Goal: Information Seeking & Learning: Find specific fact

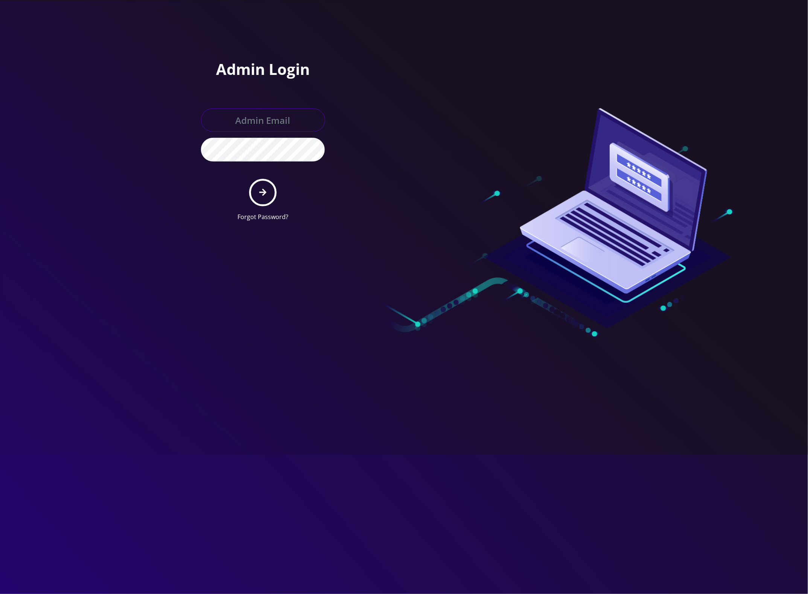
type input "[EMAIL_ADDRESS][DOMAIN_NAME]"
click at [268, 187] on button "submit" at bounding box center [262, 192] width 27 height 27
type input "master@britewireless.com"
click at [269, 190] on button "submit" at bounding box center [262, 192] width 27 height 27
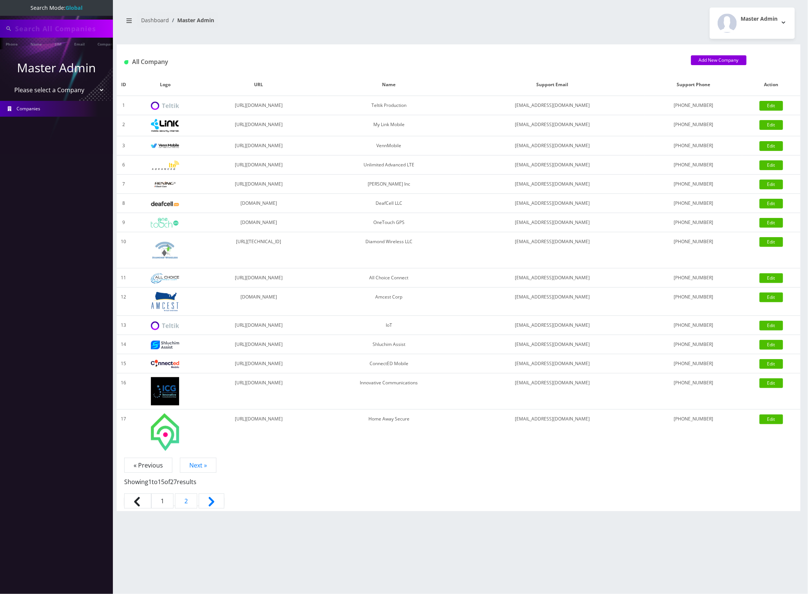
type input "8901240357129136672"
click at [61, 47] on link "SIM" at bounding box center [58, 44] width 14 height 12
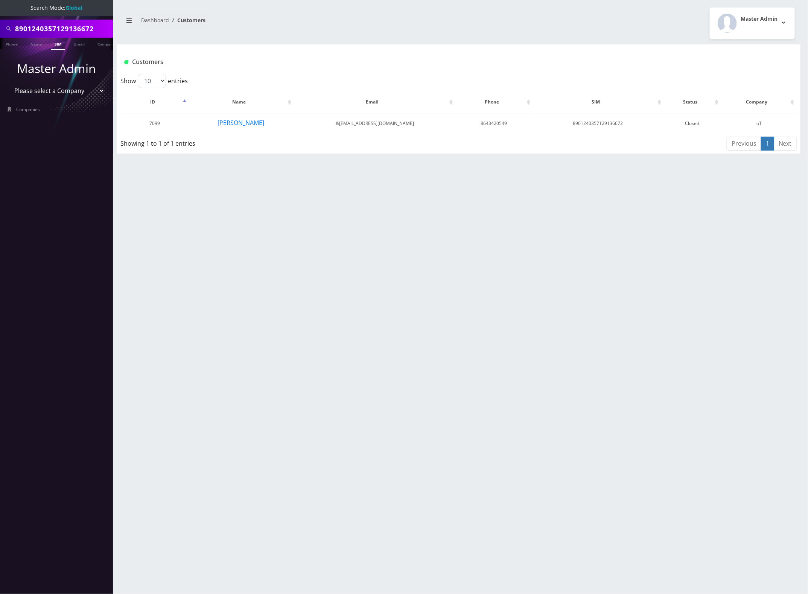
click at [52, 30] on input "8901240357129136672" at bounding box center [63, 28] width 96 height 14
paste input "7126854758"
type input "7126854758"
click at [9, 44] on link "Phone" at bounding box center [12, 44] width 20 height 12
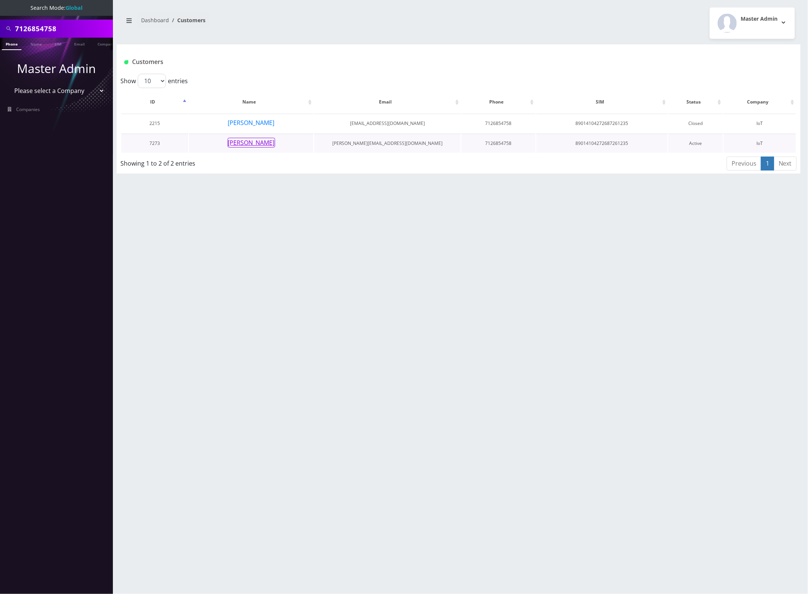
click at [254, 140] on button "[PERSON_NAME]" at bounding box center [251, 143] width 47 height 10
click at [264, 142] on button "[PERSON_NAME]" at bounding box center [251, 143] width 47 height 10
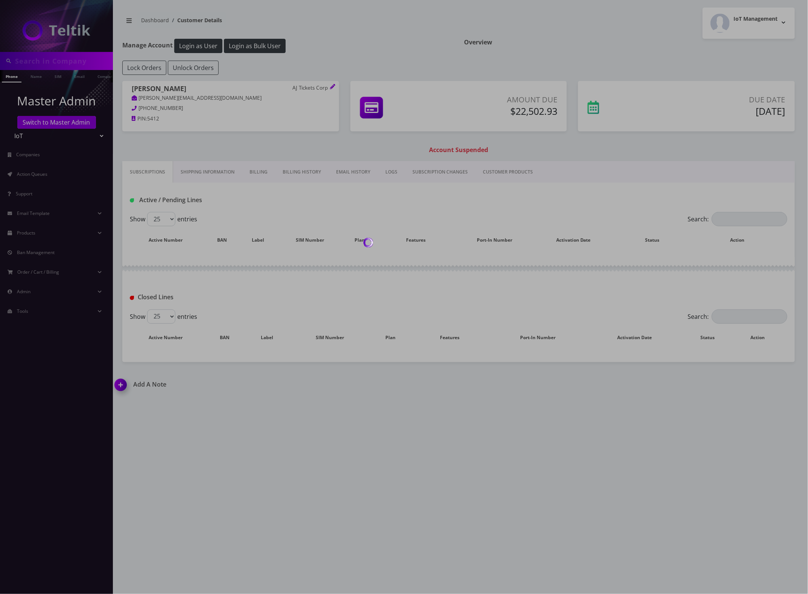
type input "7126854758"
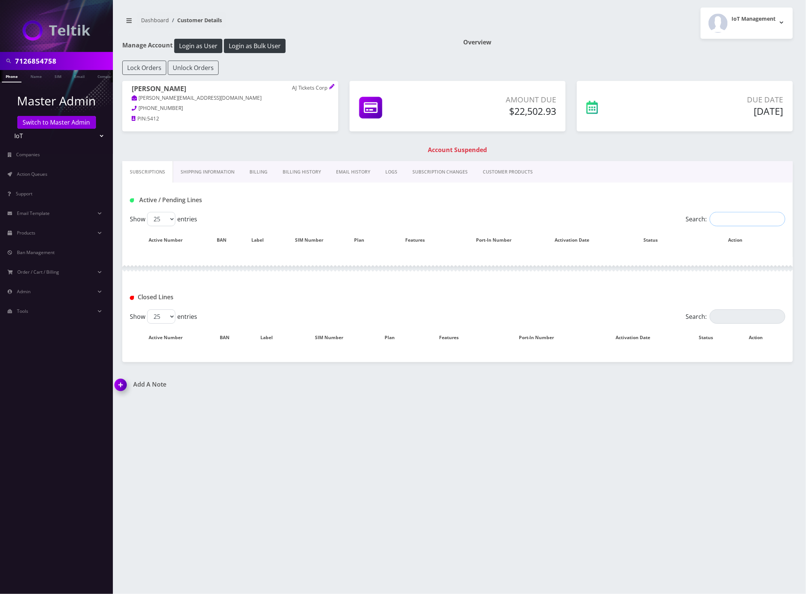
click at [720, 215] on input "Search:" at bounding box center [748, 219] width 76 height 14
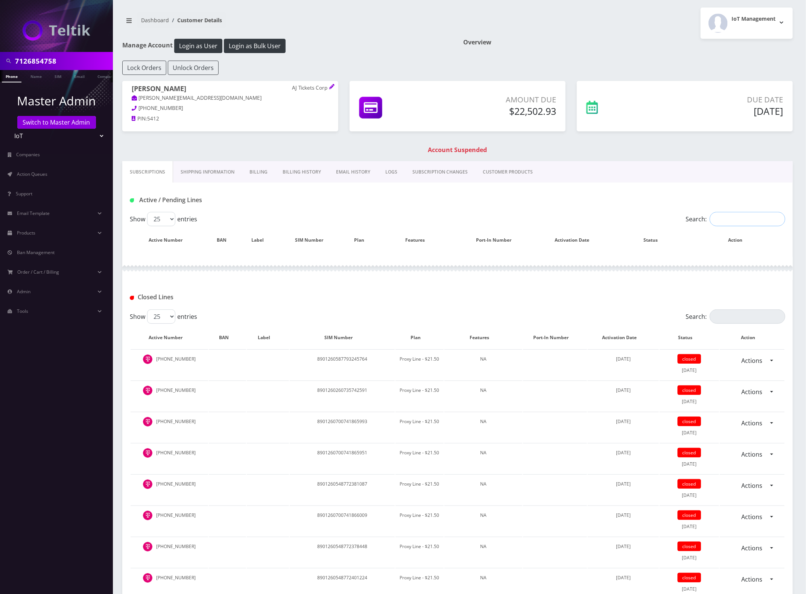
paste input "7126854758"
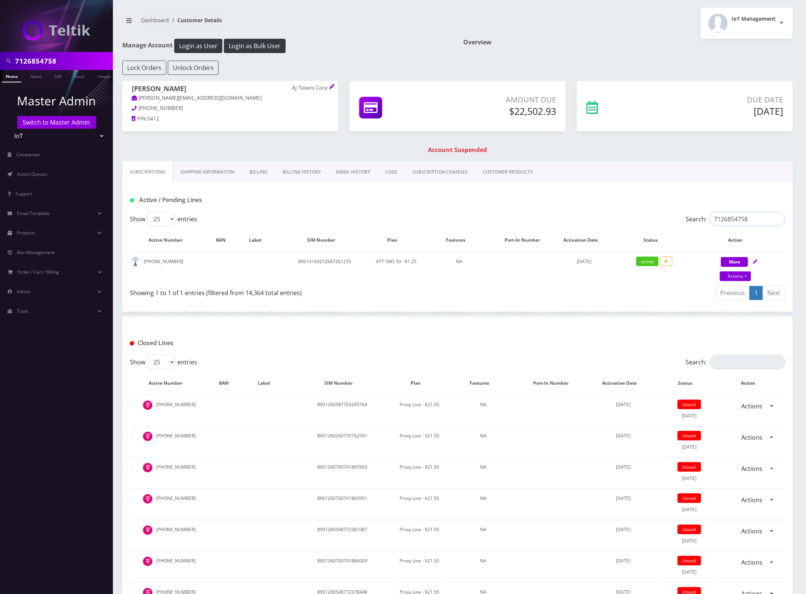
type input "7126854758"
